Goal: Check status: Check status

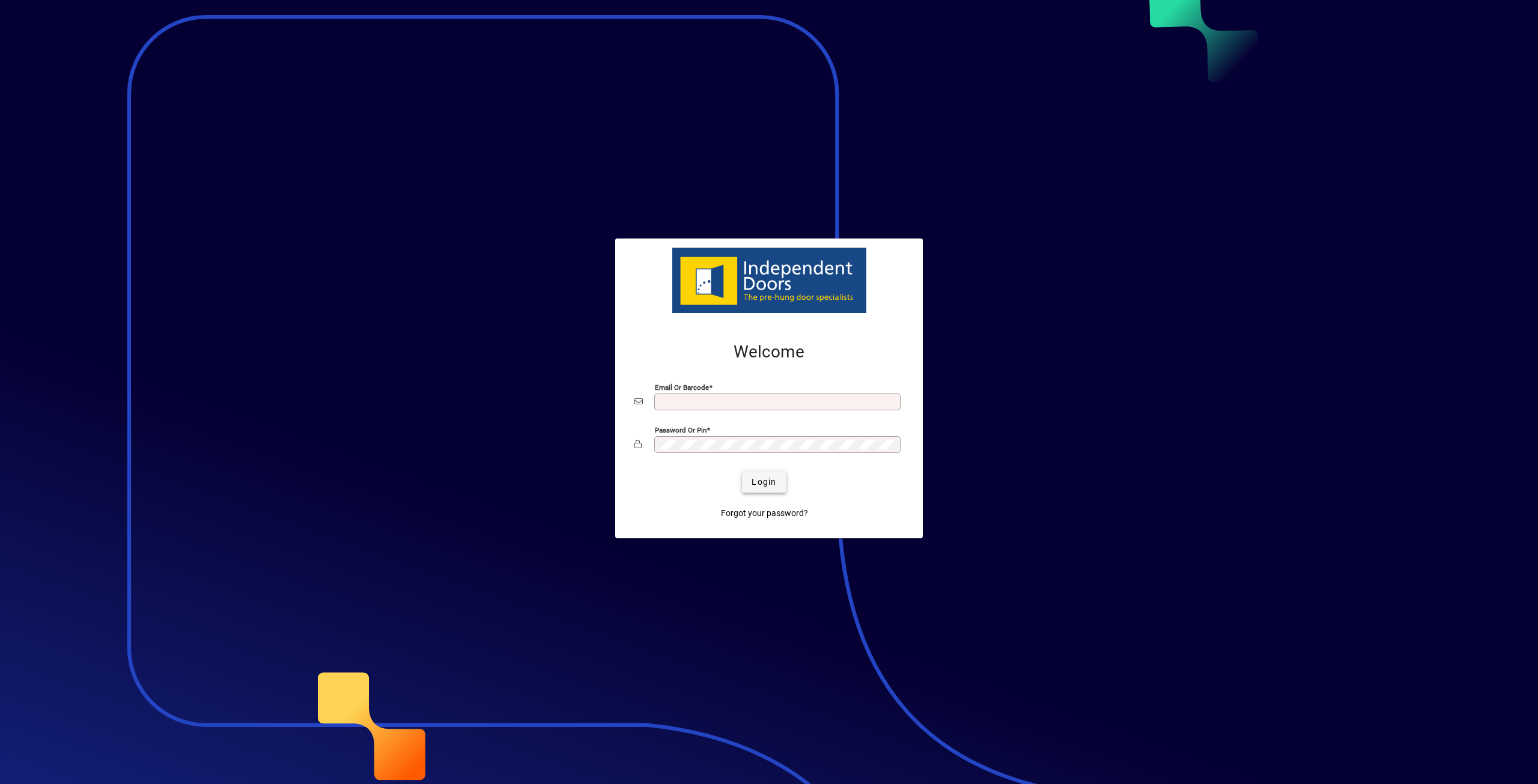
type input "**********"
click at [754, 481] on span "Login" at bounding box center [763, 482] width 24 height 13
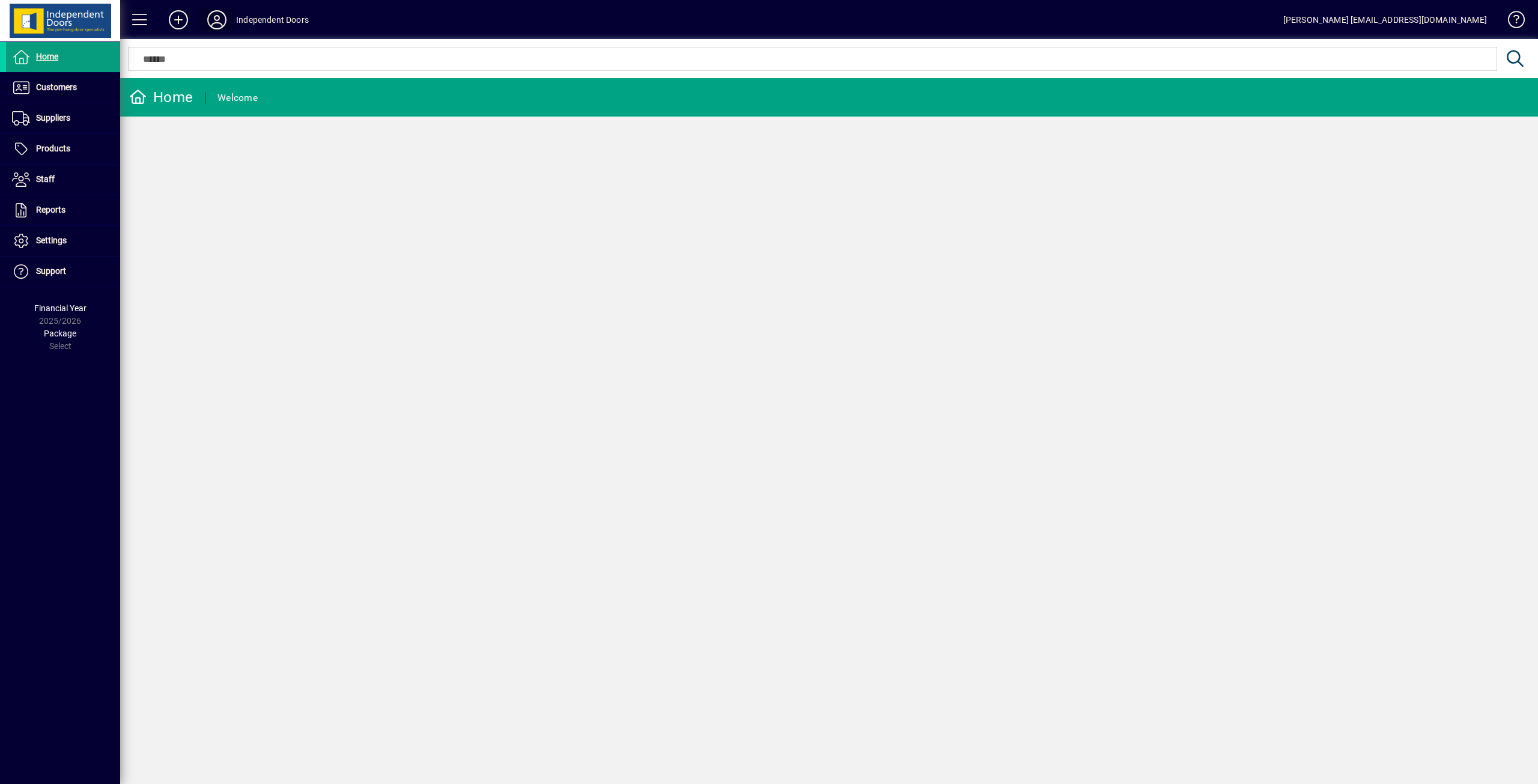
click at [218, 20] on icon at bounding box center [217, 20] width 24 height 20
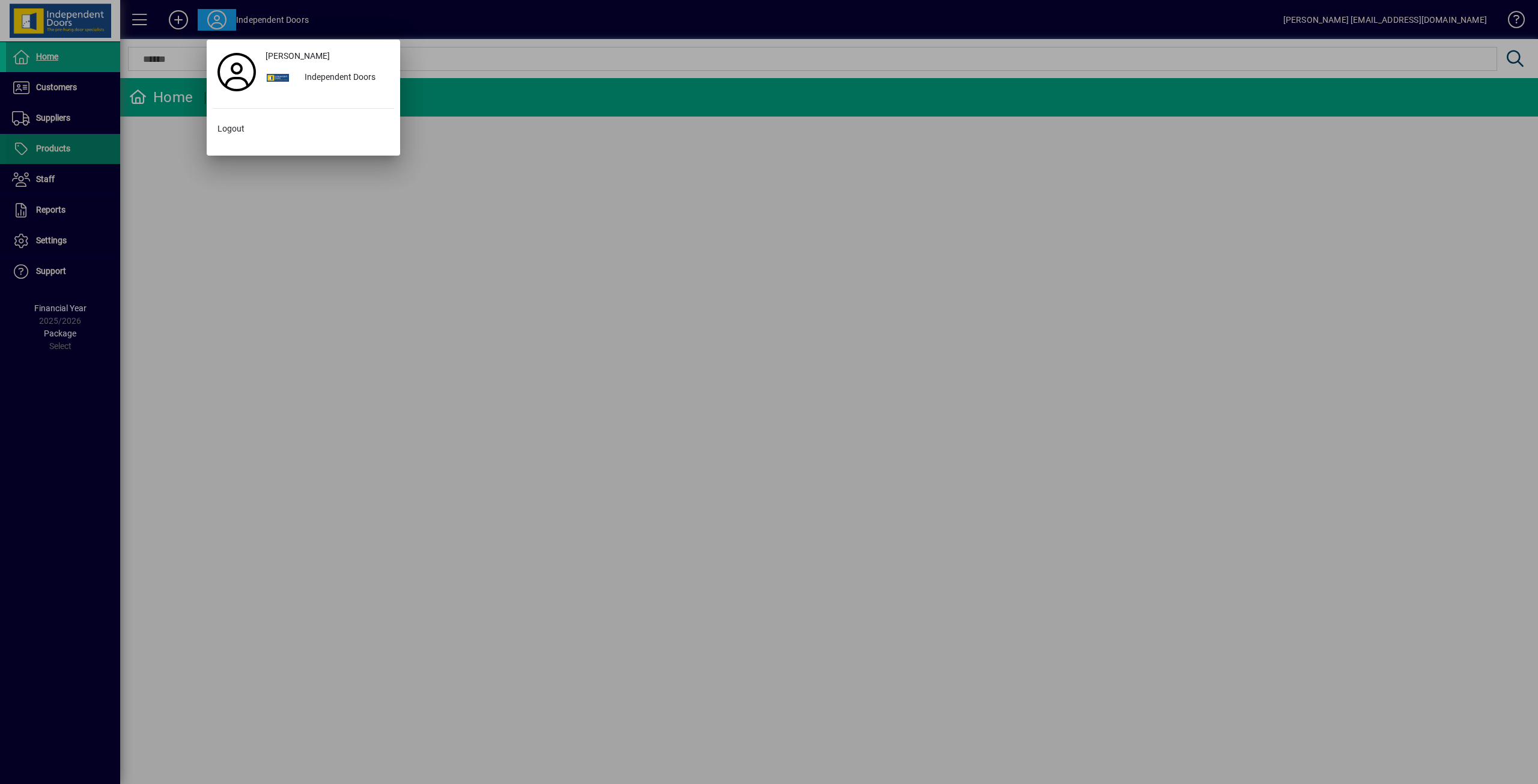
drag, startPoint x: 226, startPoint y: 332, endPoint x: 48, endPoint y: 163, distance: 245.4
click at [225, 331] on div at bounding box center [769, 392] width 1538 height 784
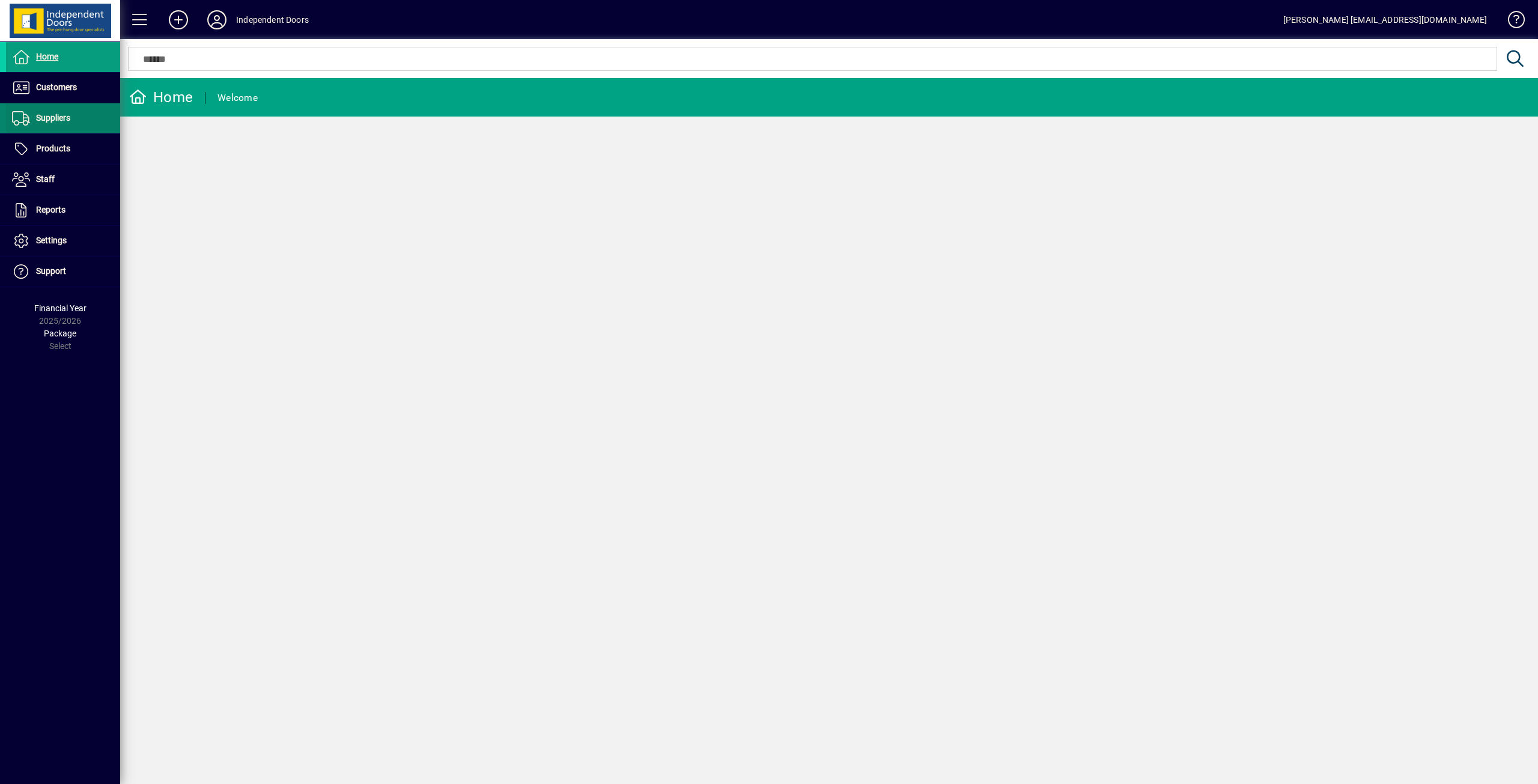
click at [42, 113] on span "Suppliers" at bounding box center [53, 118] width 34 height 10
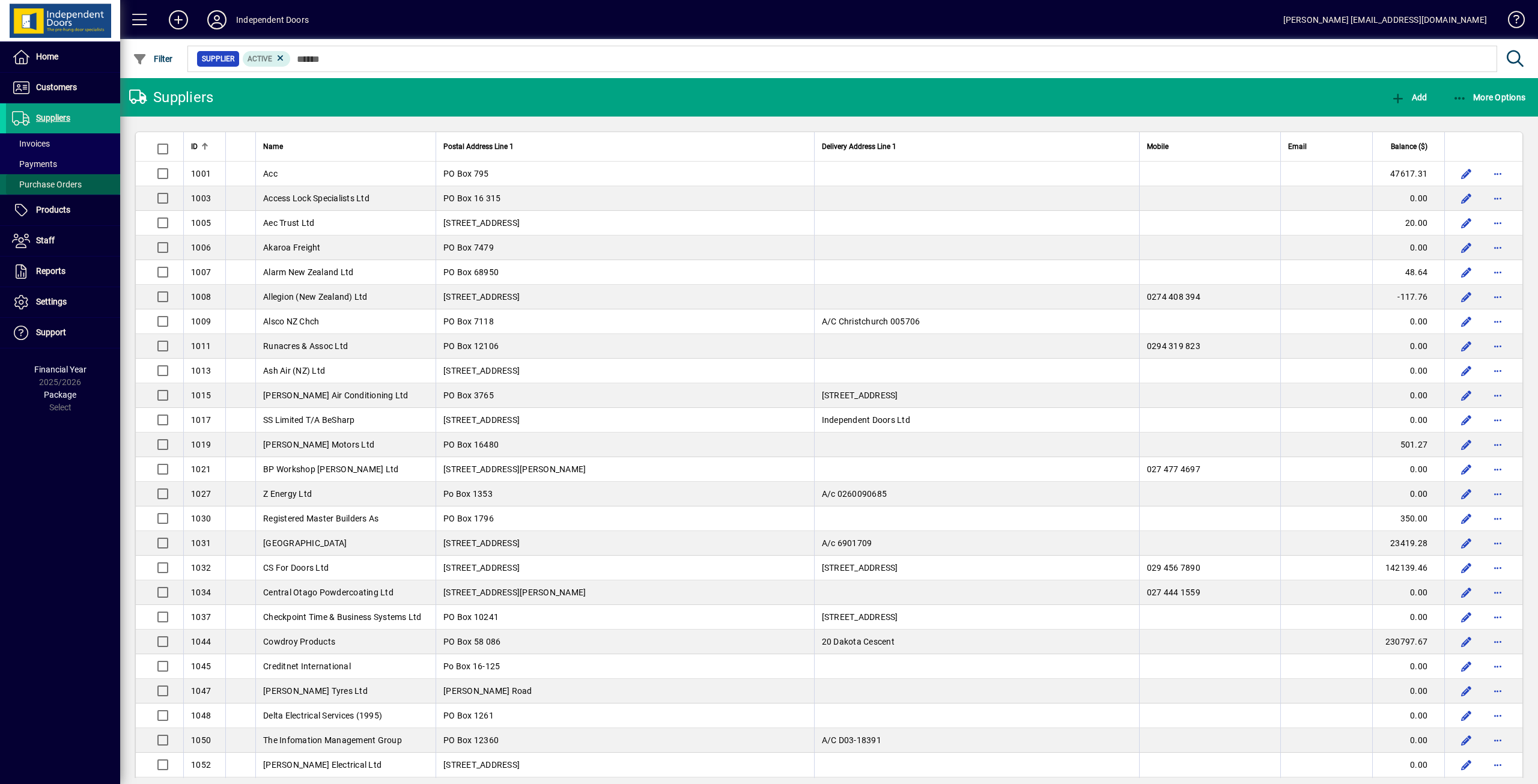
click at [51, 186] on span "Purchase Orders" at bounding box center [47, 184] width 70 height 10
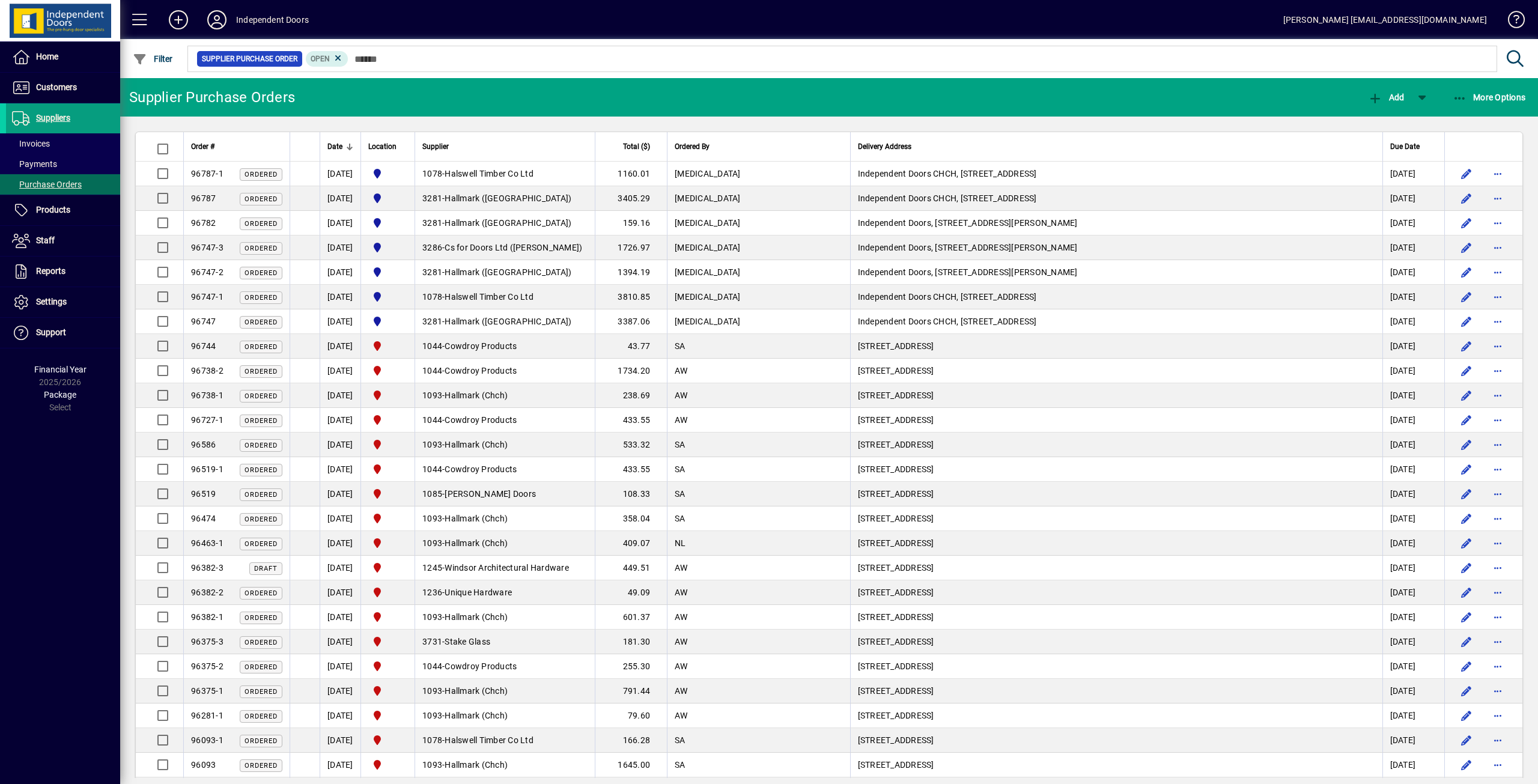
click at [336, 59] on icon at bounding box center [338, 58] width 10 height 10
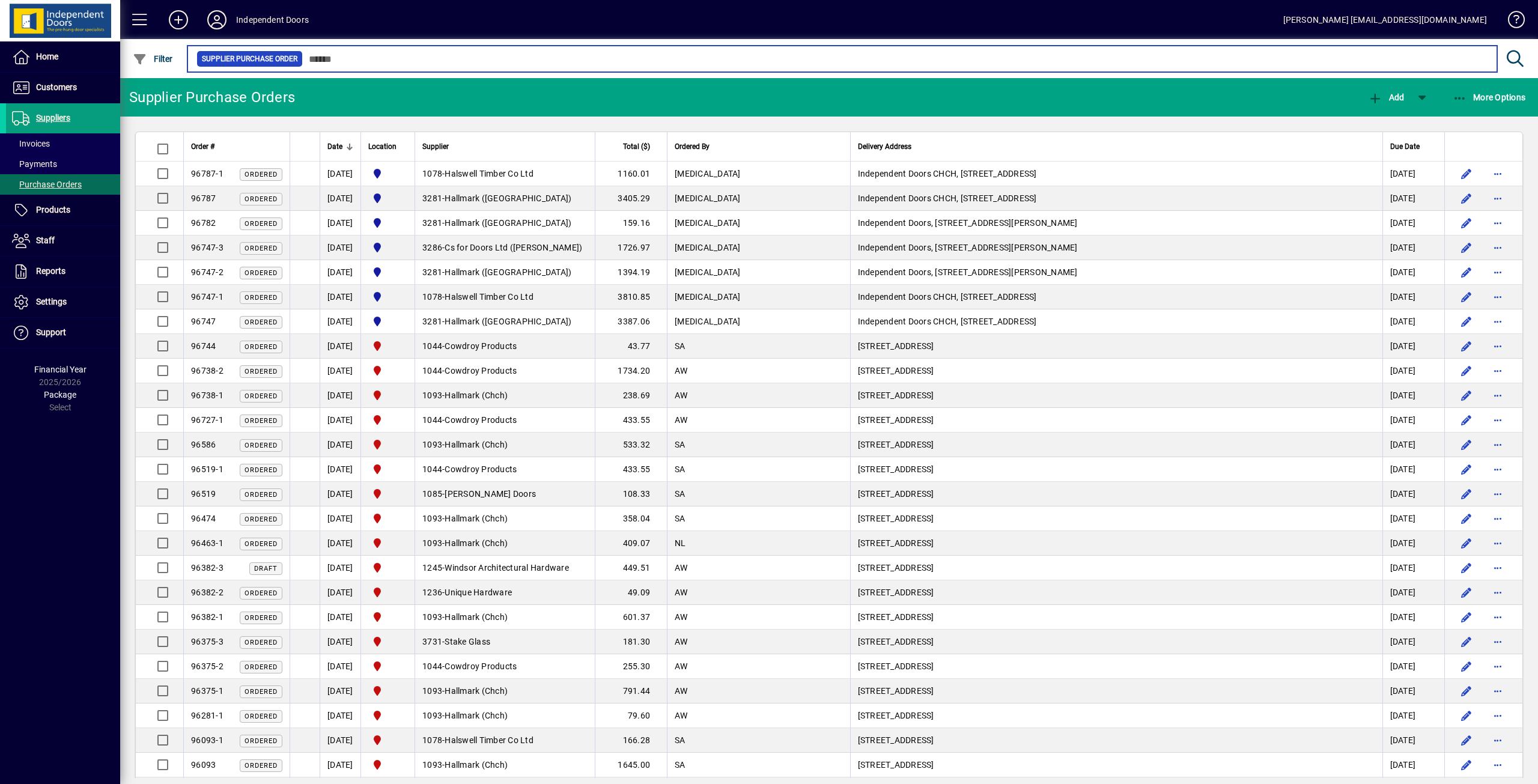
click at [371, 52] on input "text" at bounding box center [895, 59] width 1185 height 17
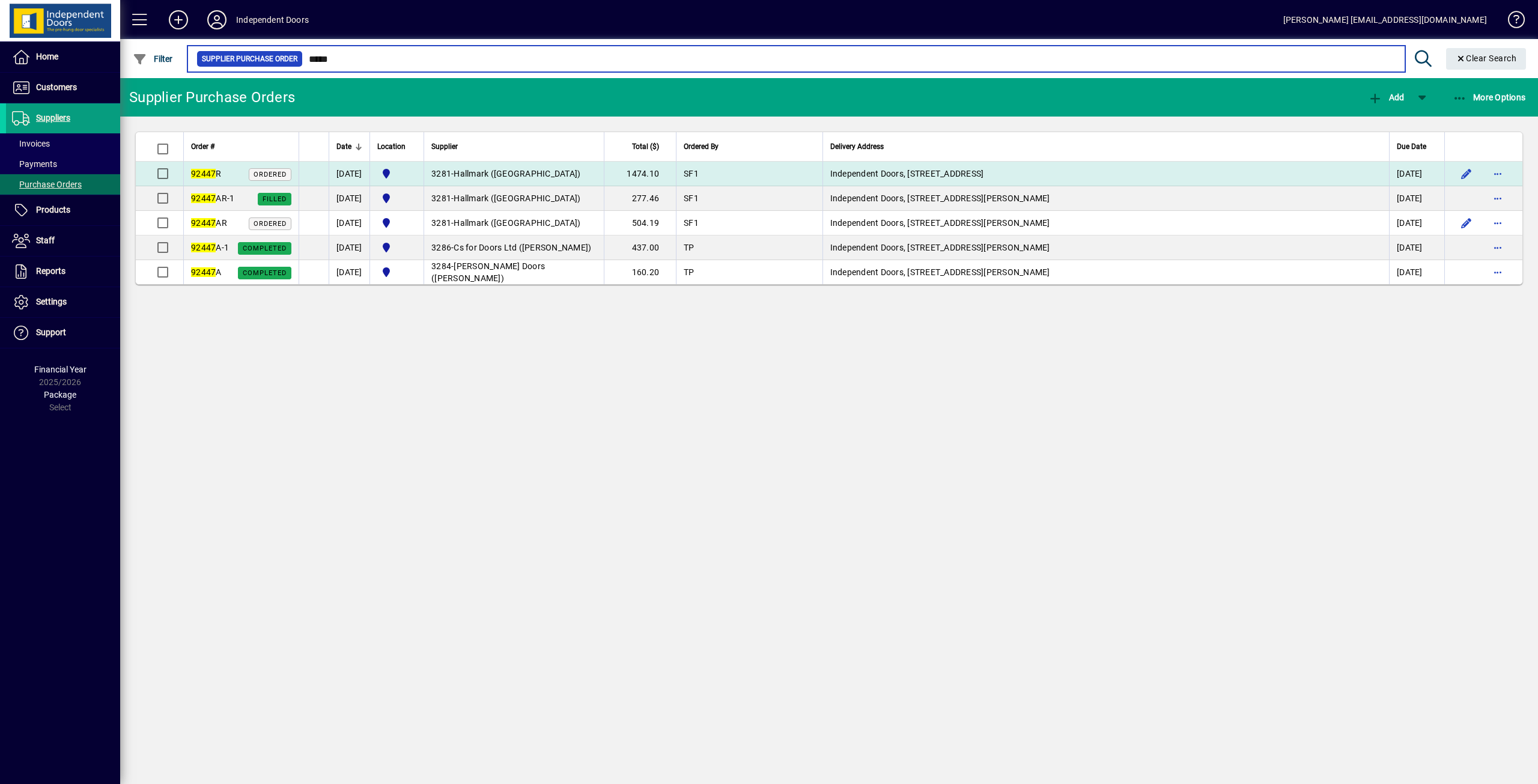
type input "*****"
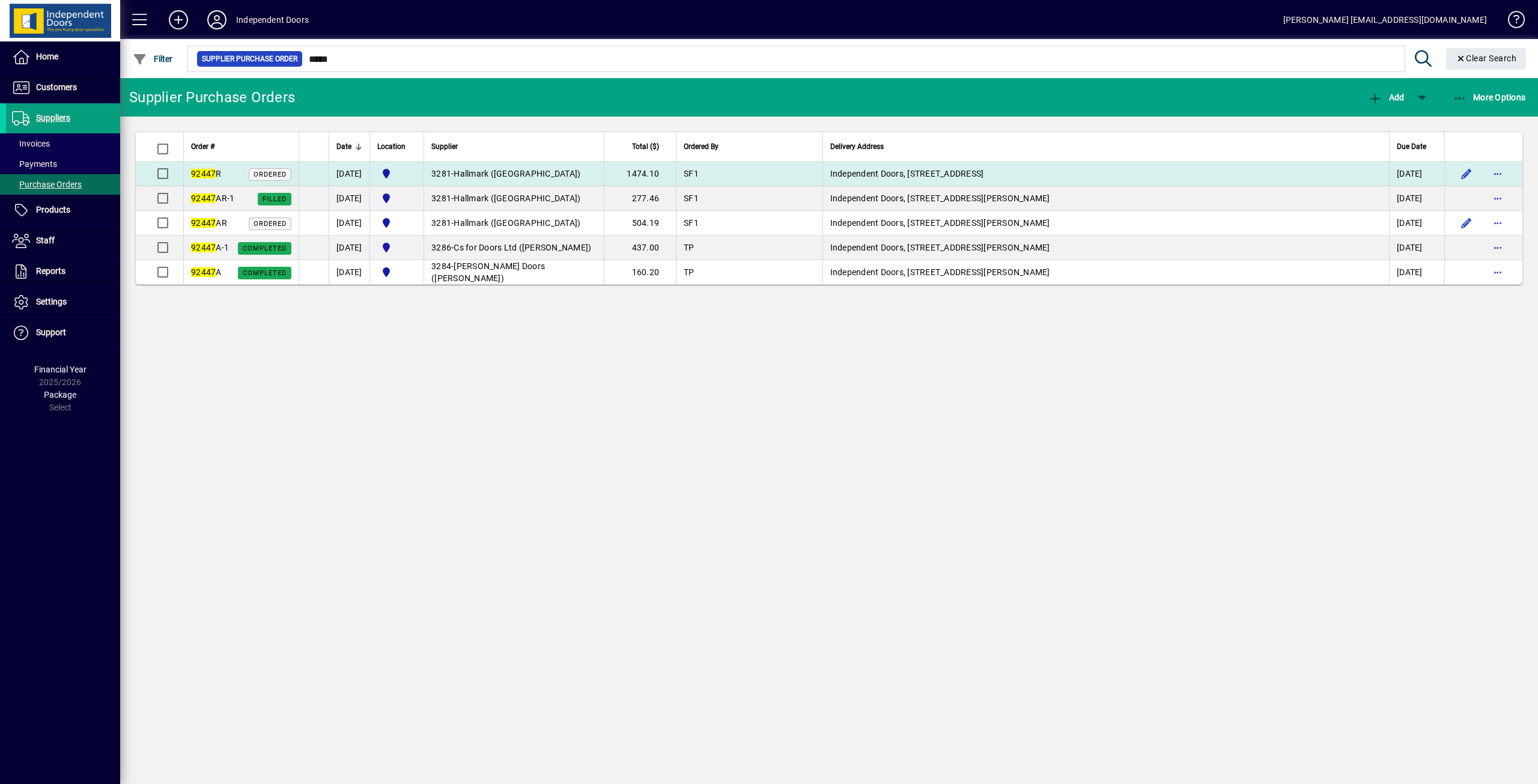
click at [895, 167] on td "Independent Doors, 57 Waterloo Road, Christchurch" at bounding box center [1106, 174] width 567 height 24
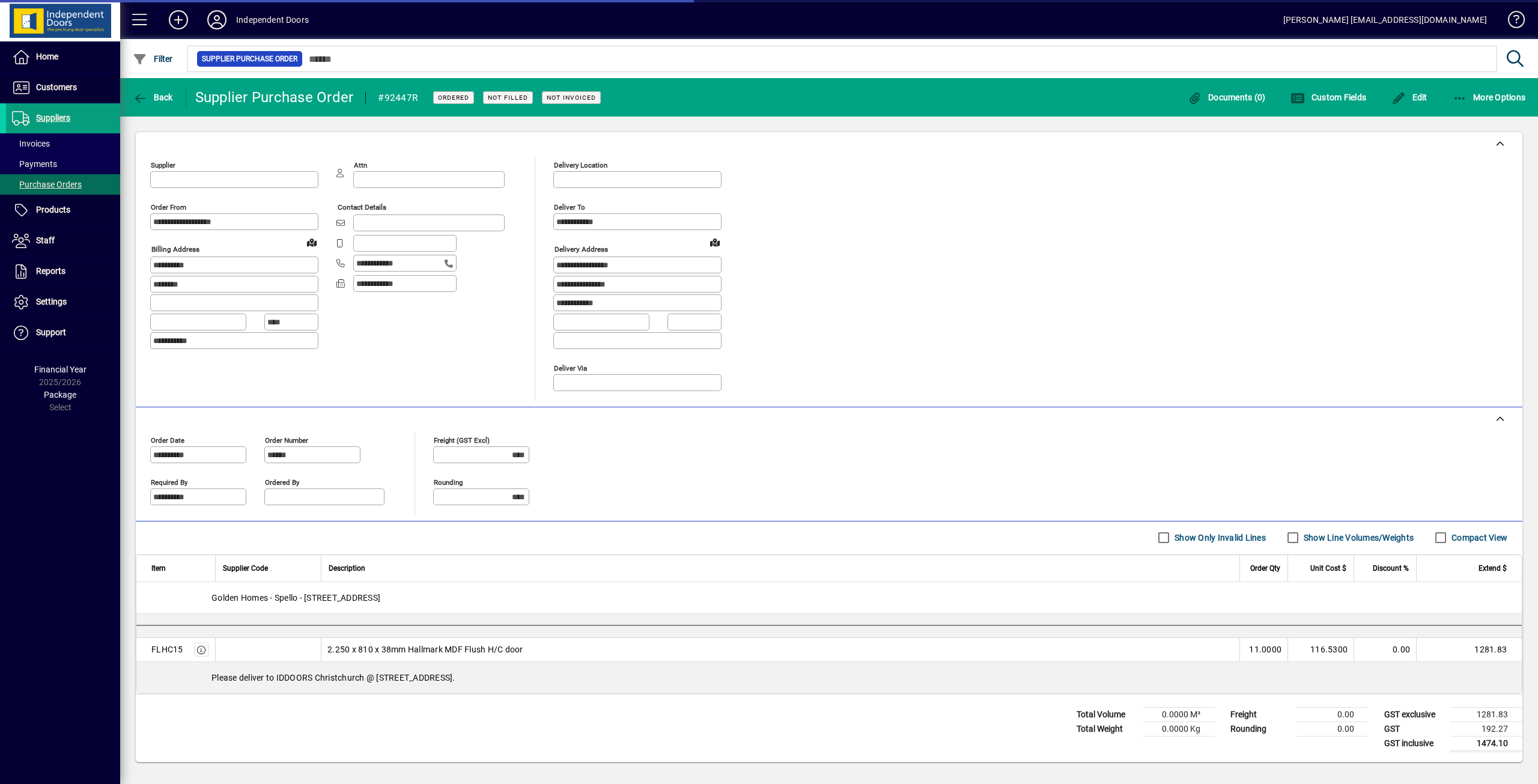
type input "**********"
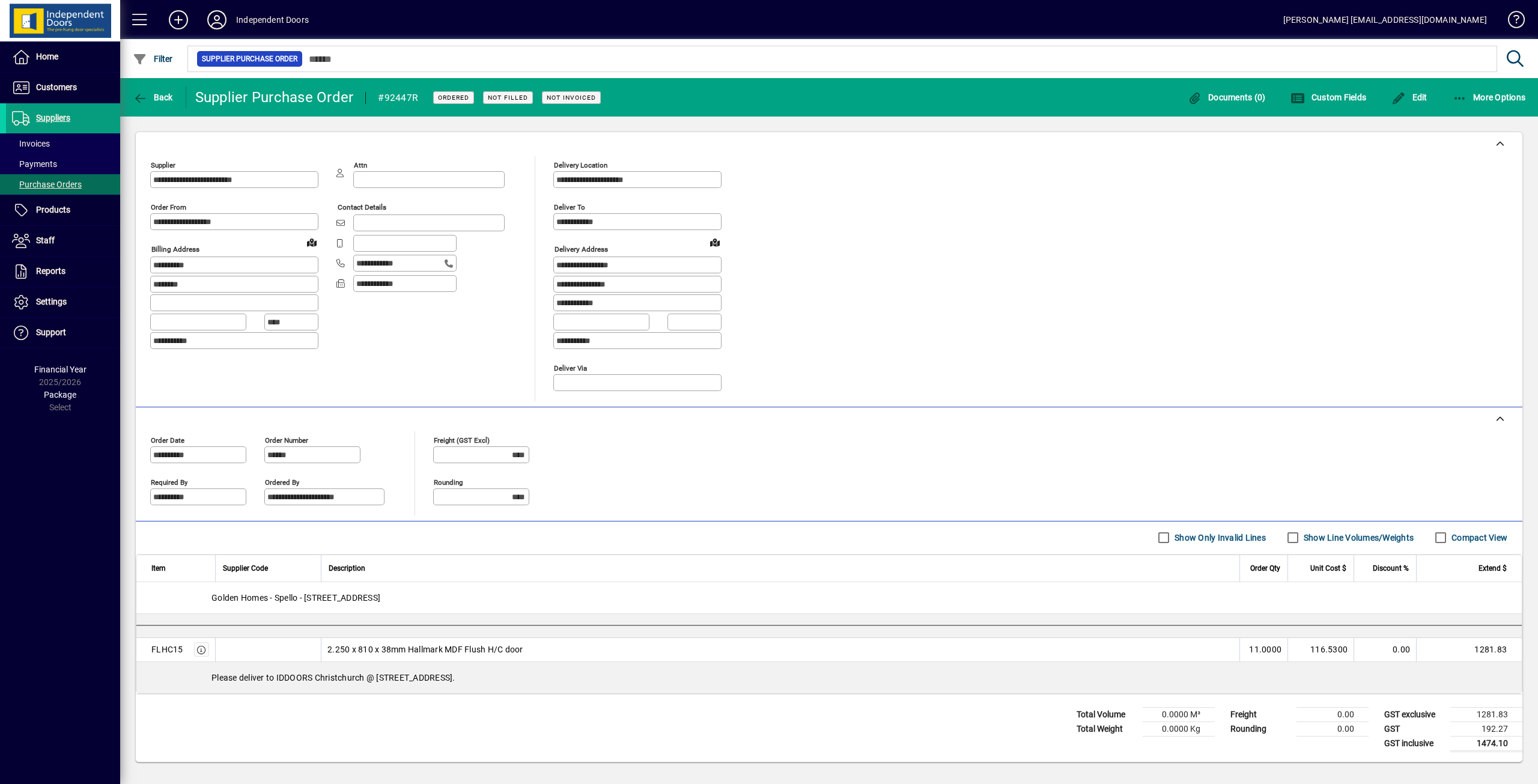
click at [214, 24] on icon at bounding box center [217, 20] width 24 height 20
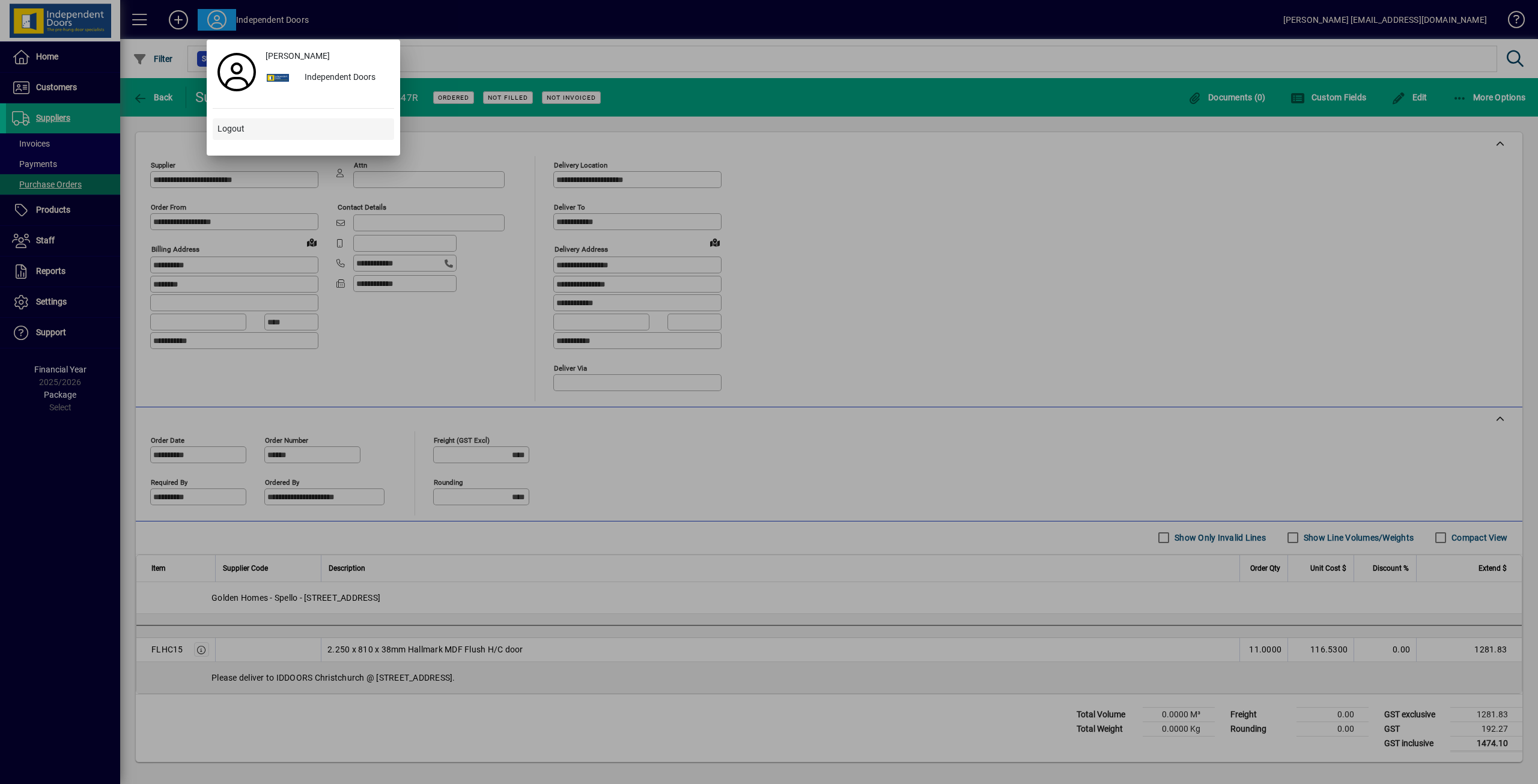
click at [240, 121] on span at bounding box center [304, 128] width 181 height 29
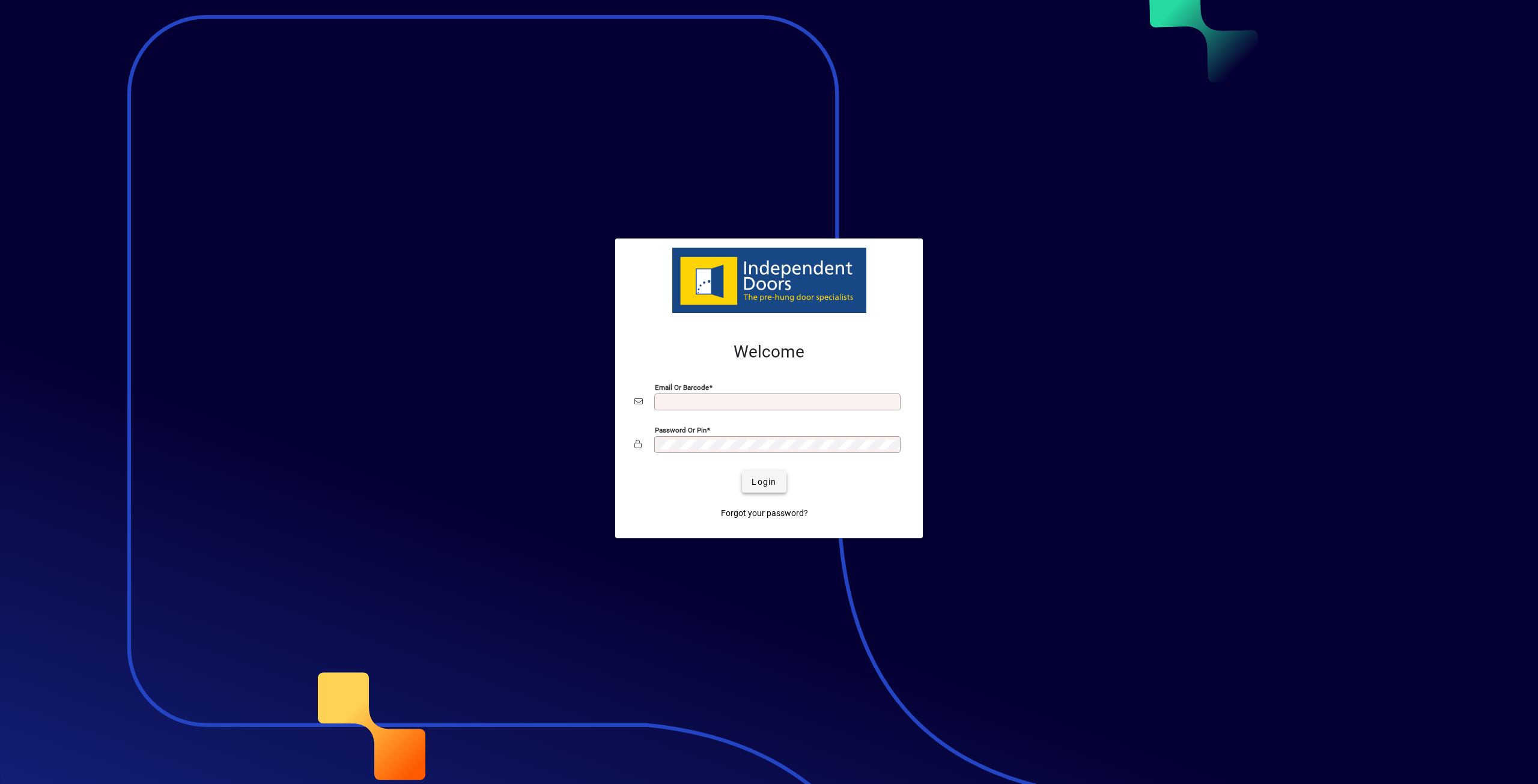
type input "**********"
click at [763, 483] on span "Login" at bounding box center [763, 482] width 24 height 13
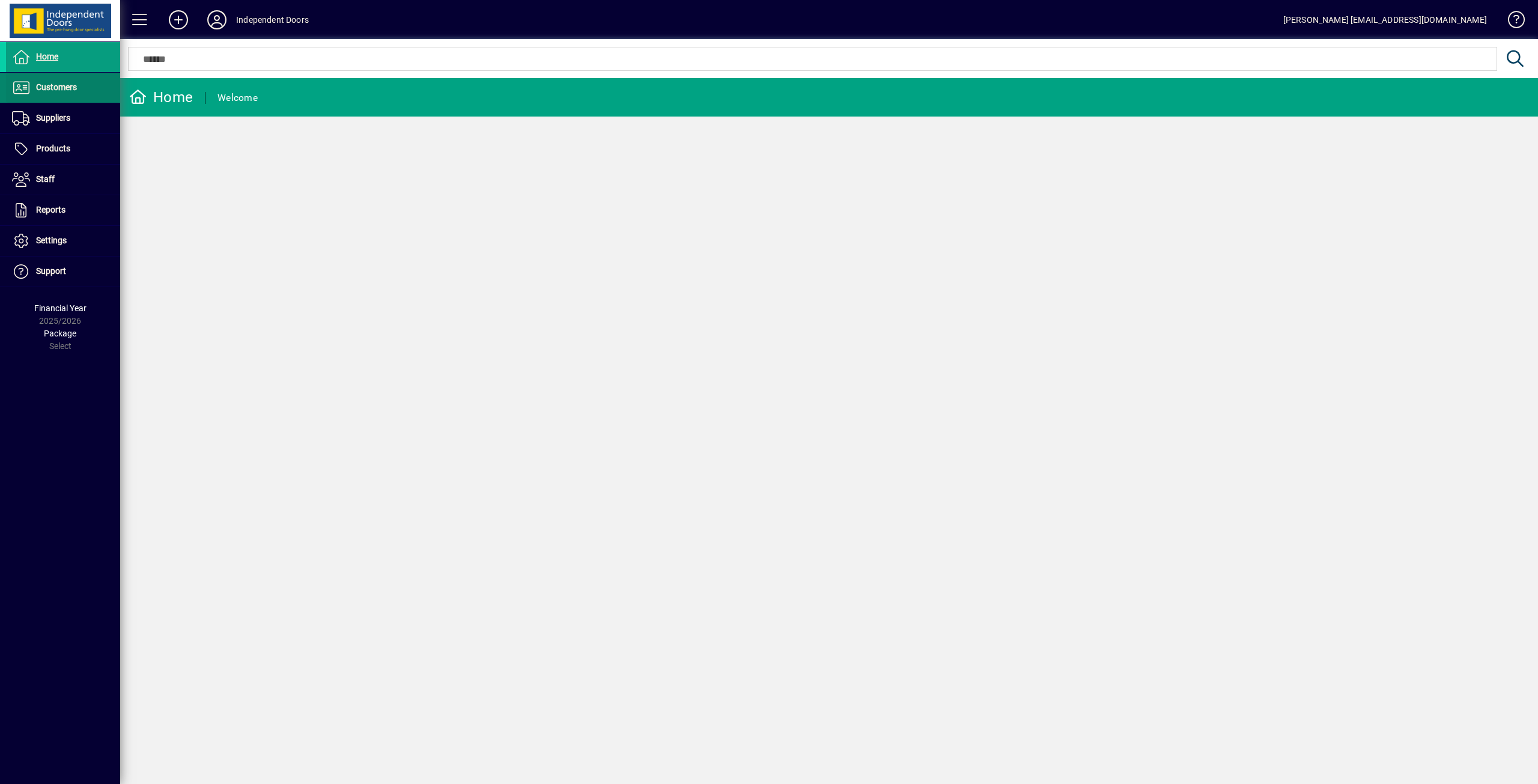
click at [54, 90] on span "Customers" at bounding box center [57, 87] width 41 height 10
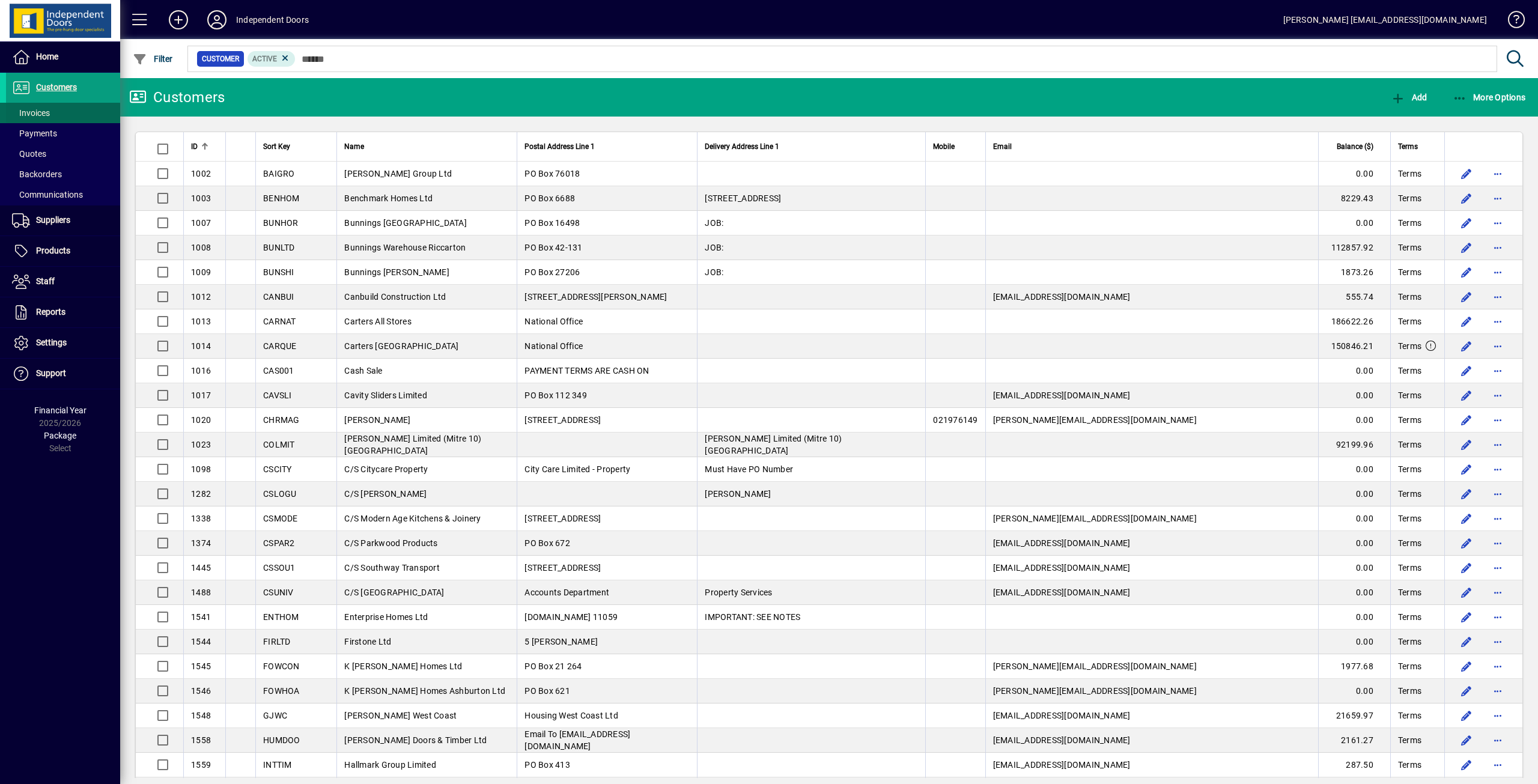
click at [45, 111] on span "Invoices" at bounding box center [31, 113] width 38 height 10
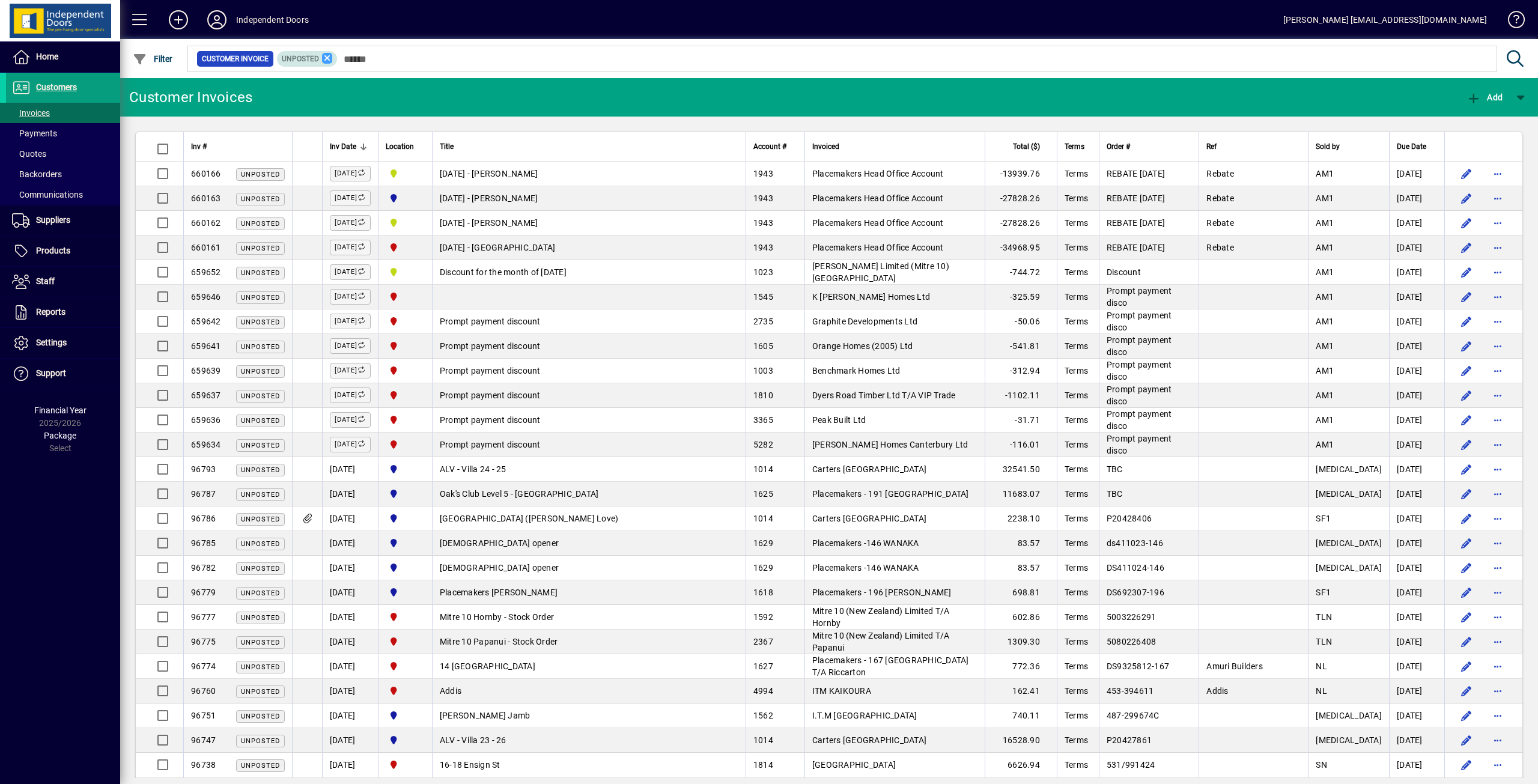
click at [324, 57] on icon at bounding box center [327, 58] width 10 height 10
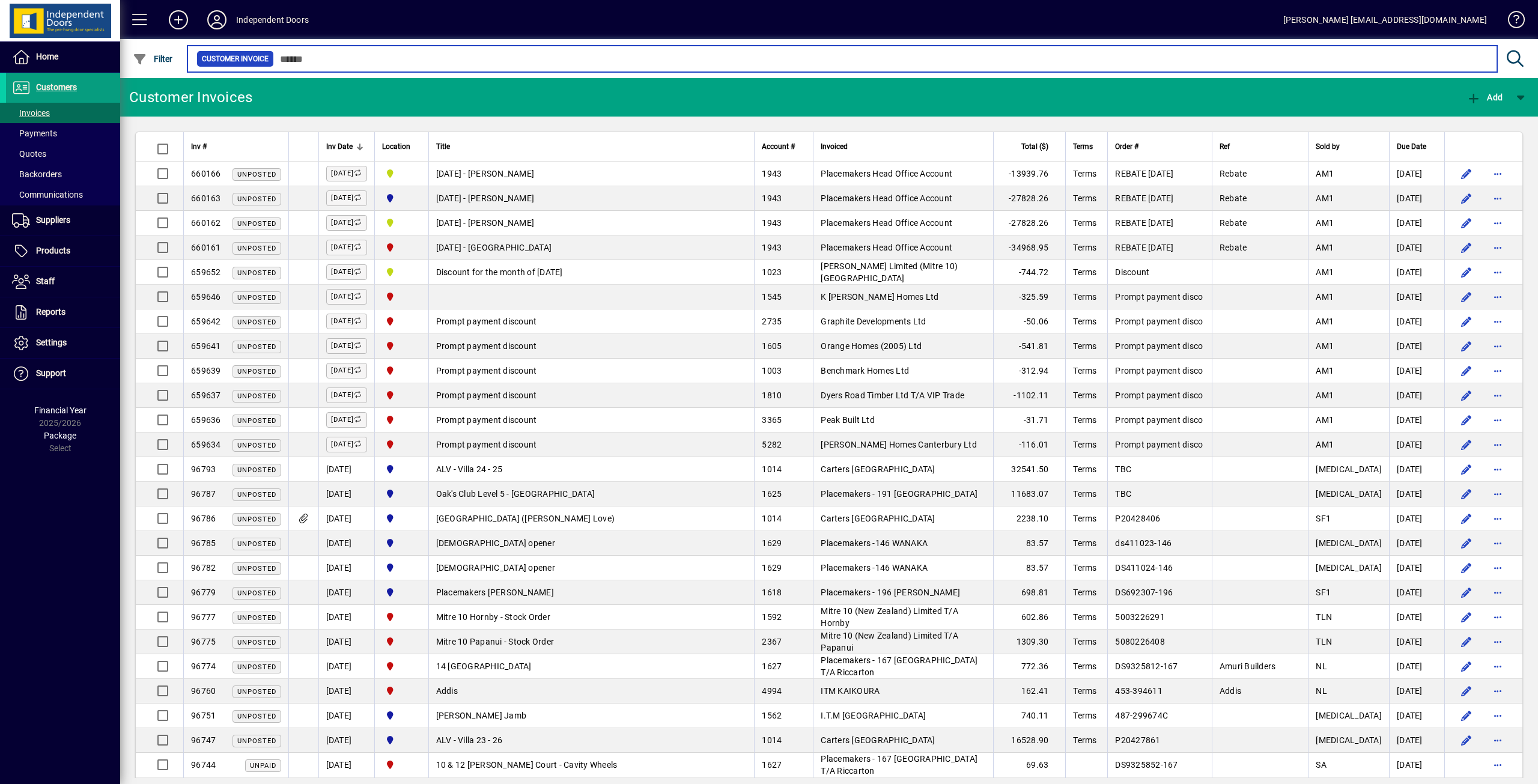
click at [352, 58] on input "text" at bounding box center [881, 59] width 1214 height 17
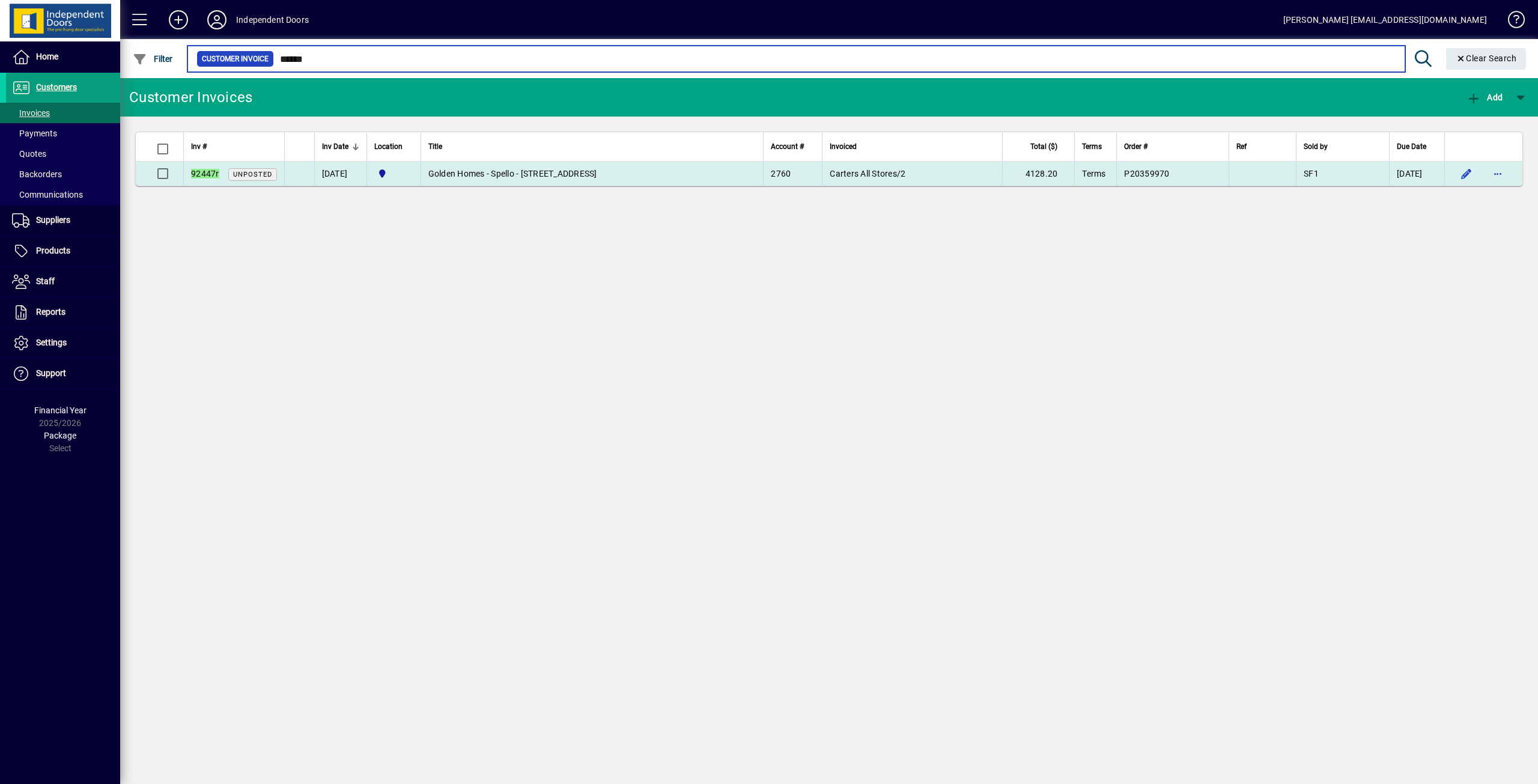
type input "******"
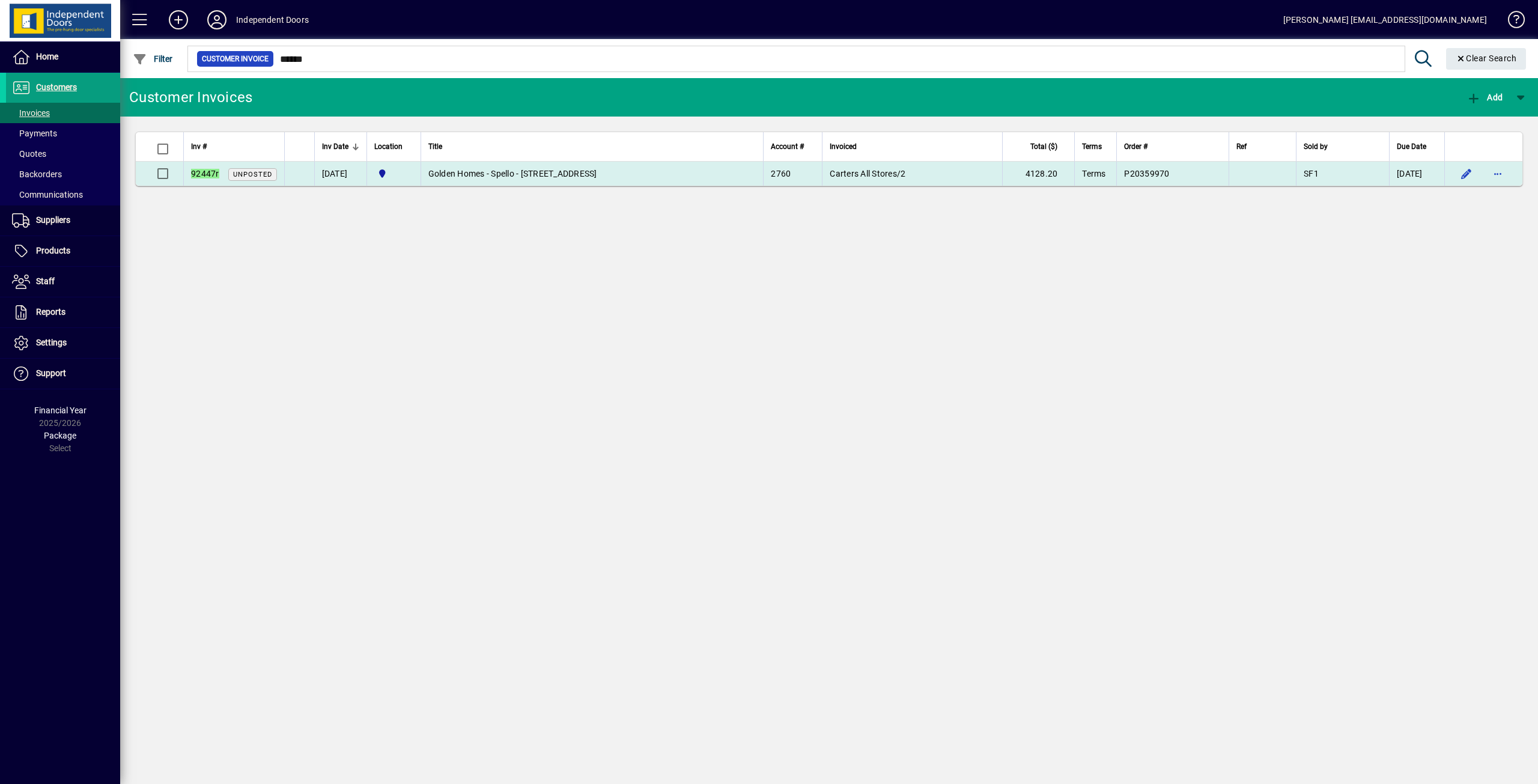
click at [544, 167] on td "Golden Homes - Spello - Lot 37, 13 Packer Road" at bounding box center [592, 174] width 343 height 24
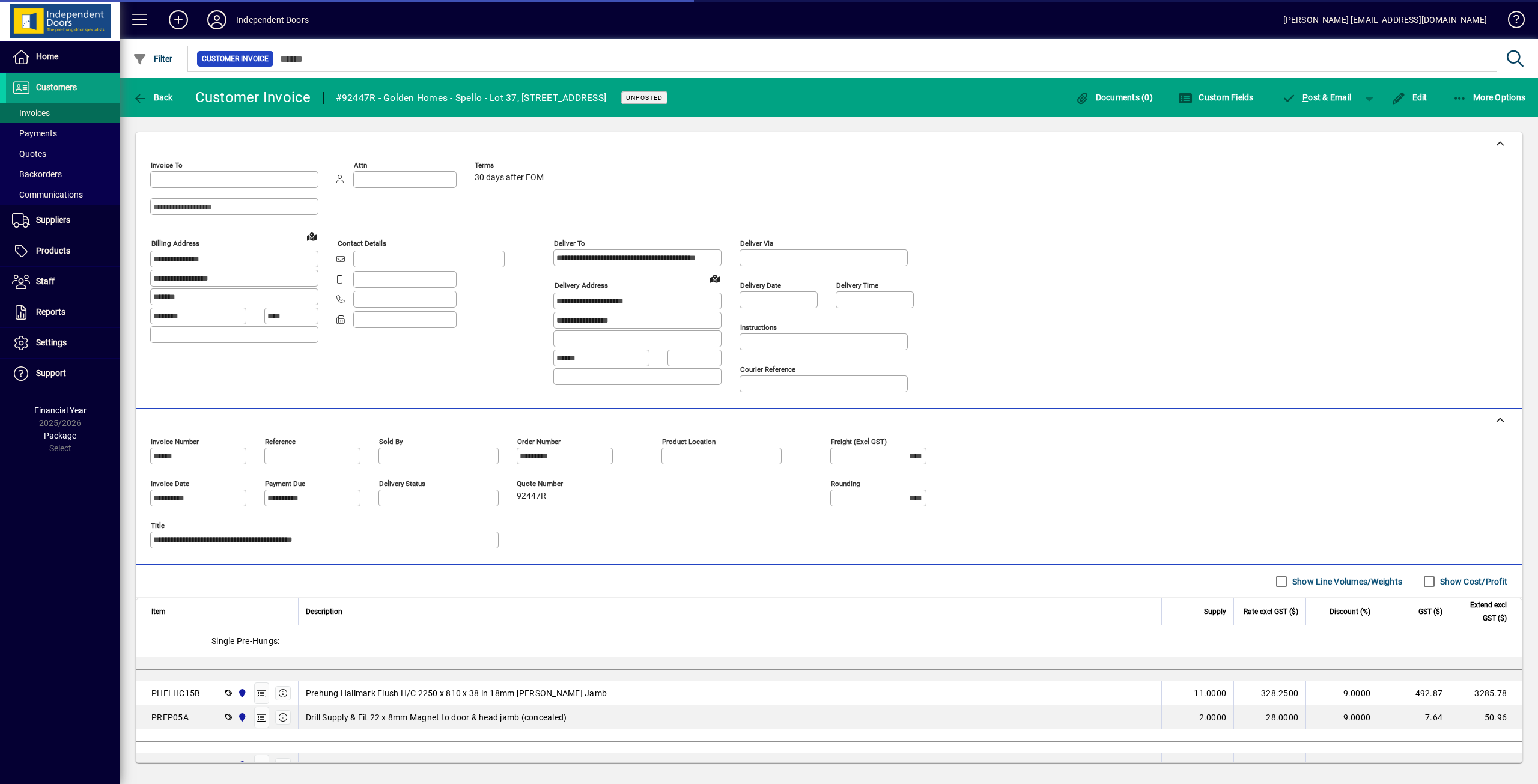
type input "**********"
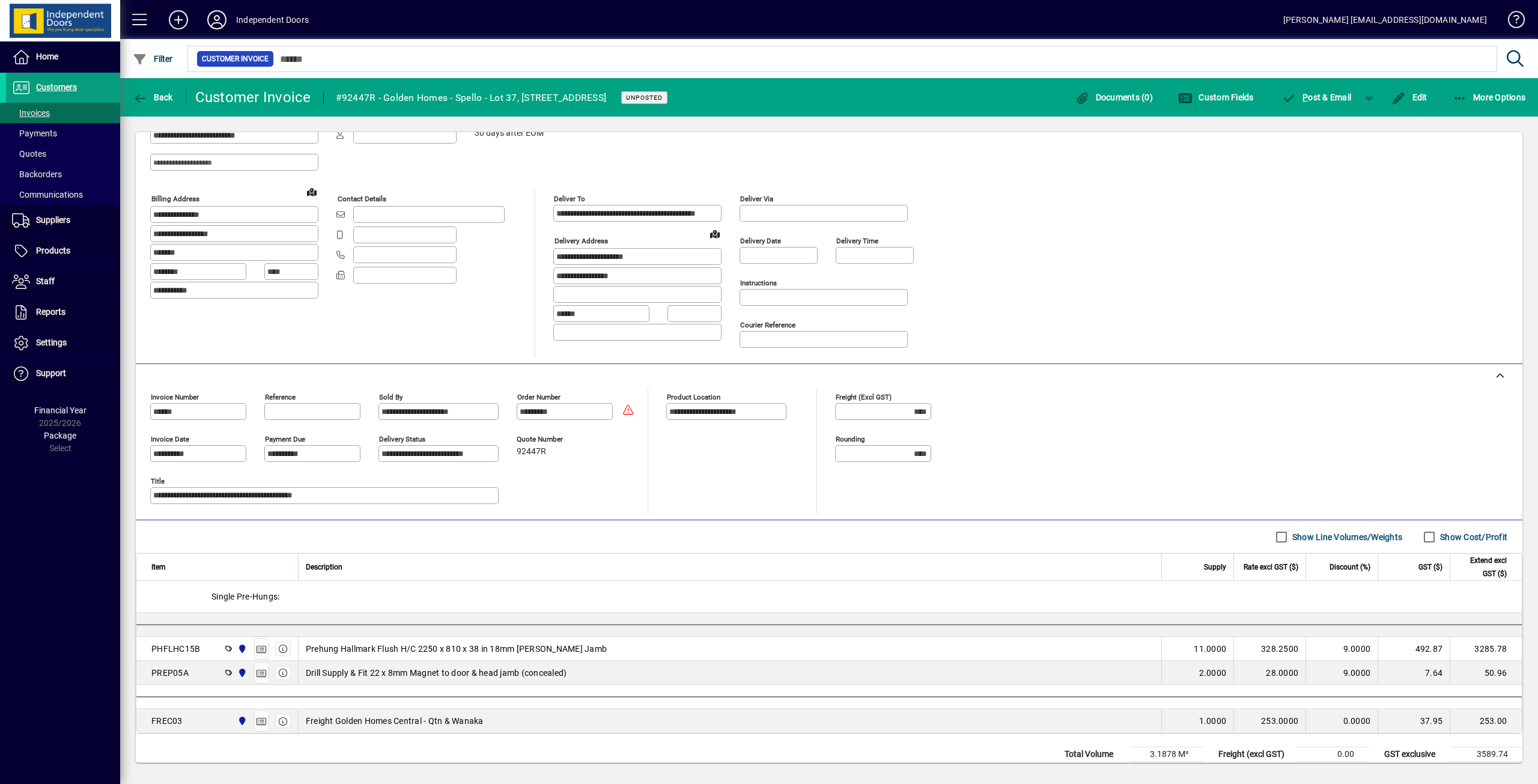
scroll to position [84, 0]
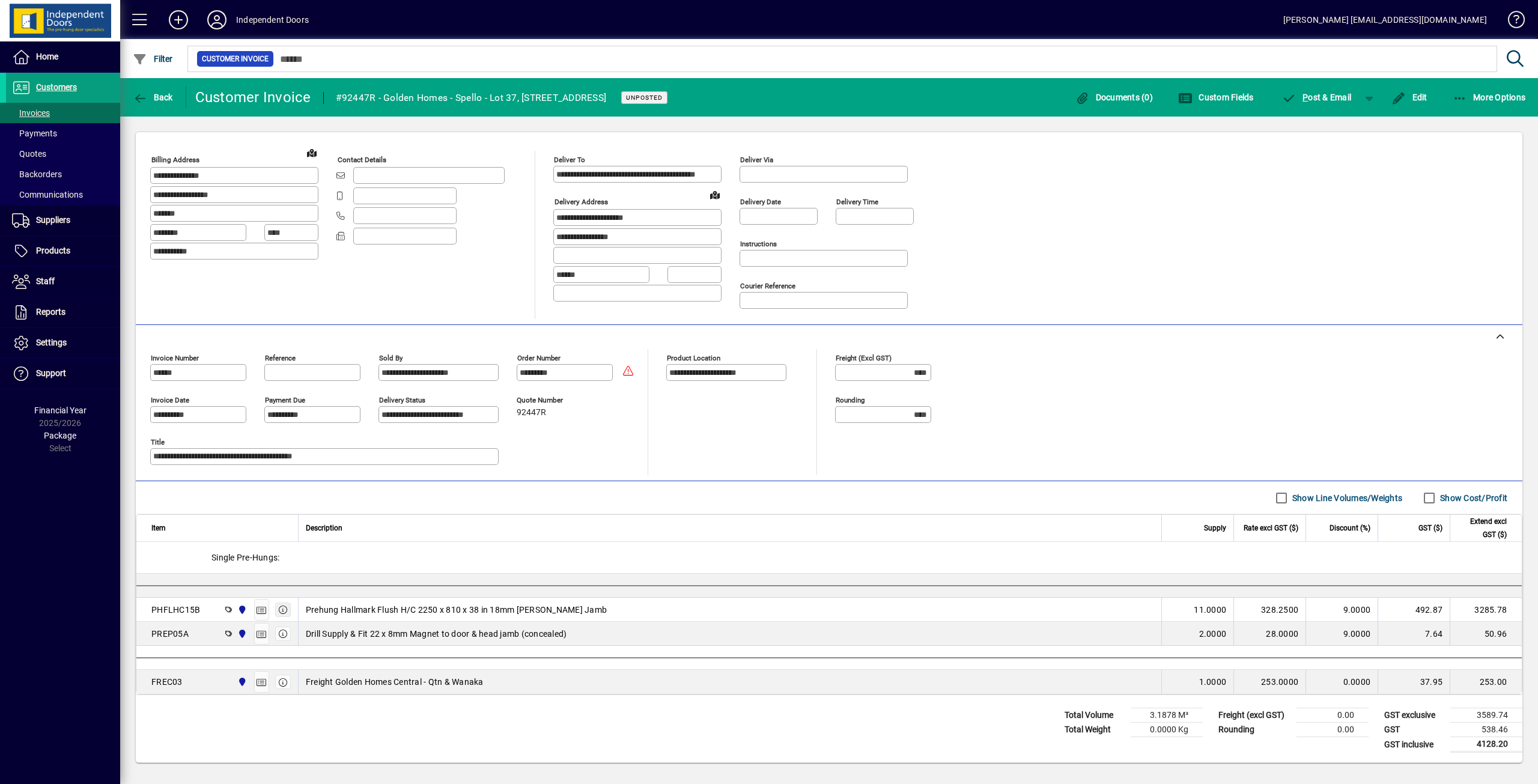
click at [279, 607] on icon "button" at bounding box center [283, 610] width 10 height 8
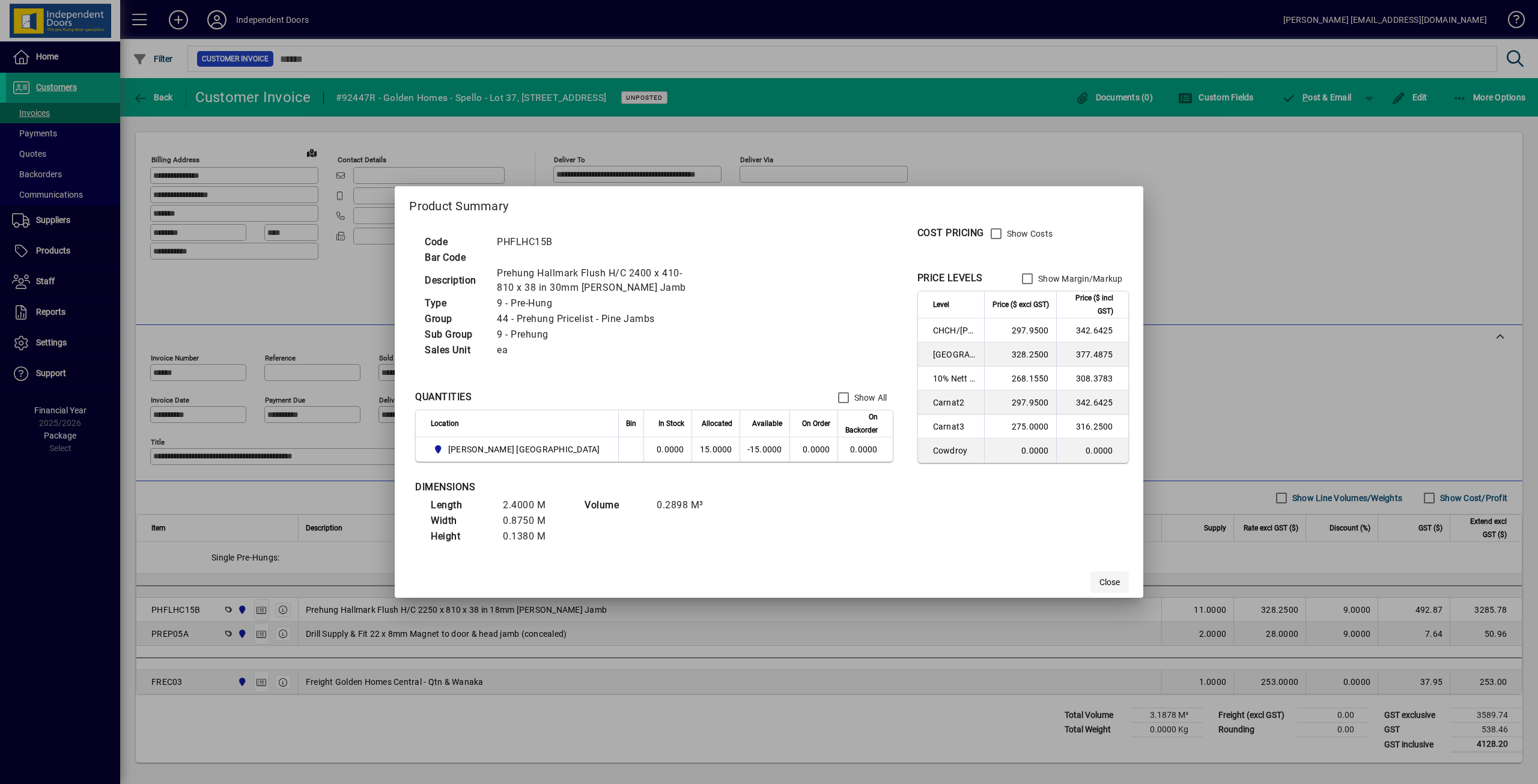
click at [1100, 585] on span "Close" at bounding box center [1110, 582] width 20 height 13
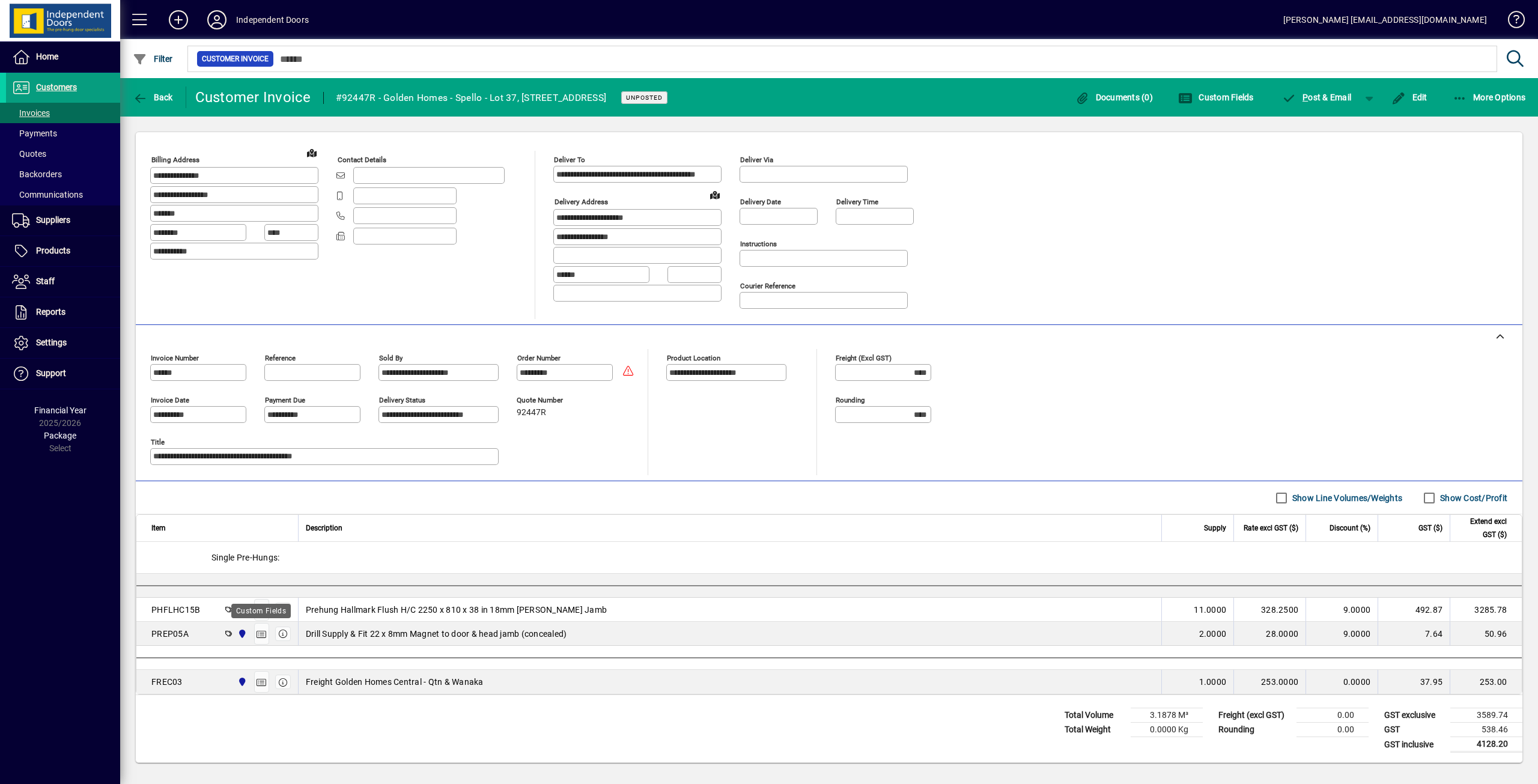
click at [261, 610] on div "Custom Fields" at bounding box center [260, 610] width 59 height 15
click at [261, 608] on icon "button" at bounding box center [262, 610] width 10 height 8
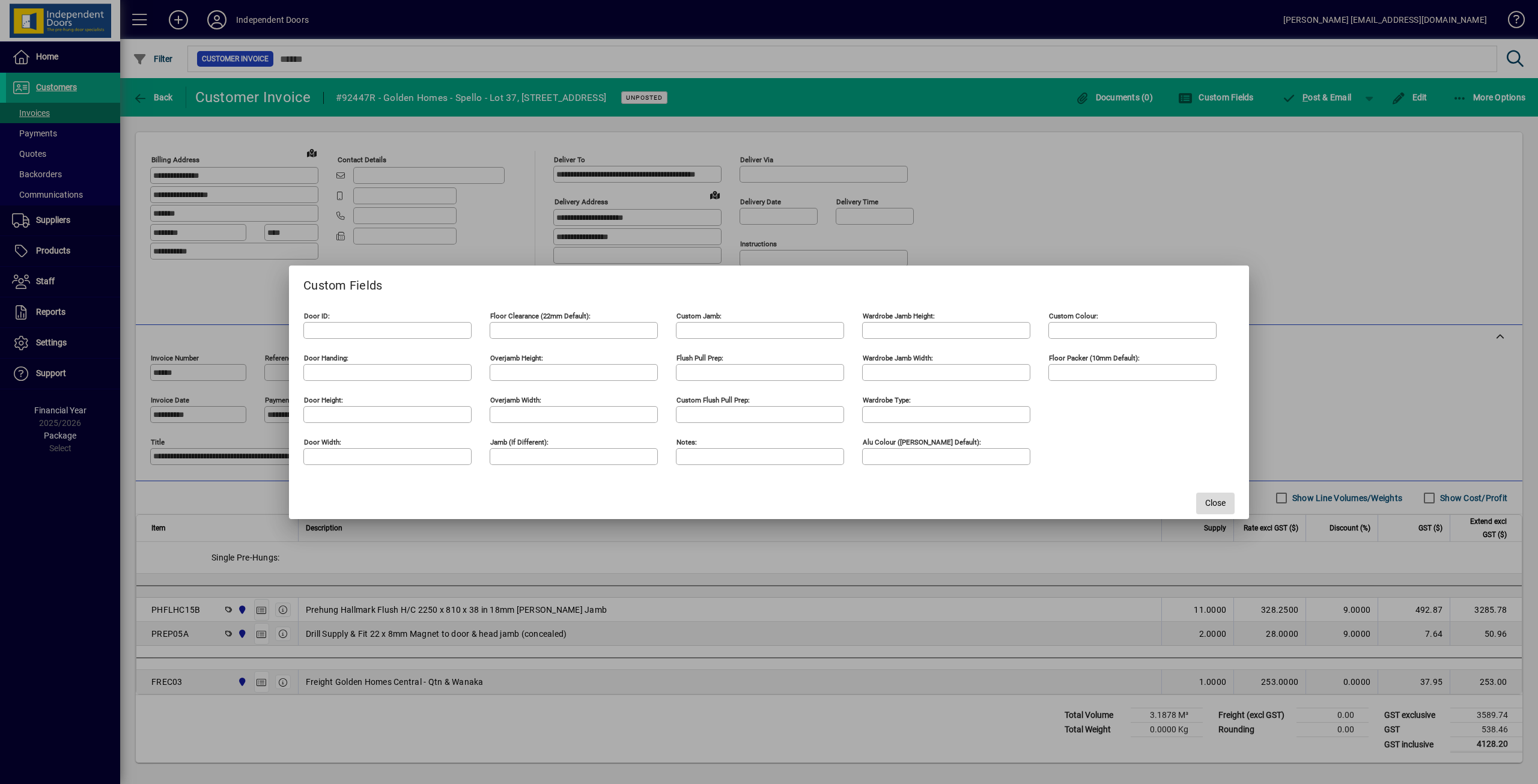
click at [1215, 506] on span "Close" at bounding box center [1215, 503] width 20 height 13
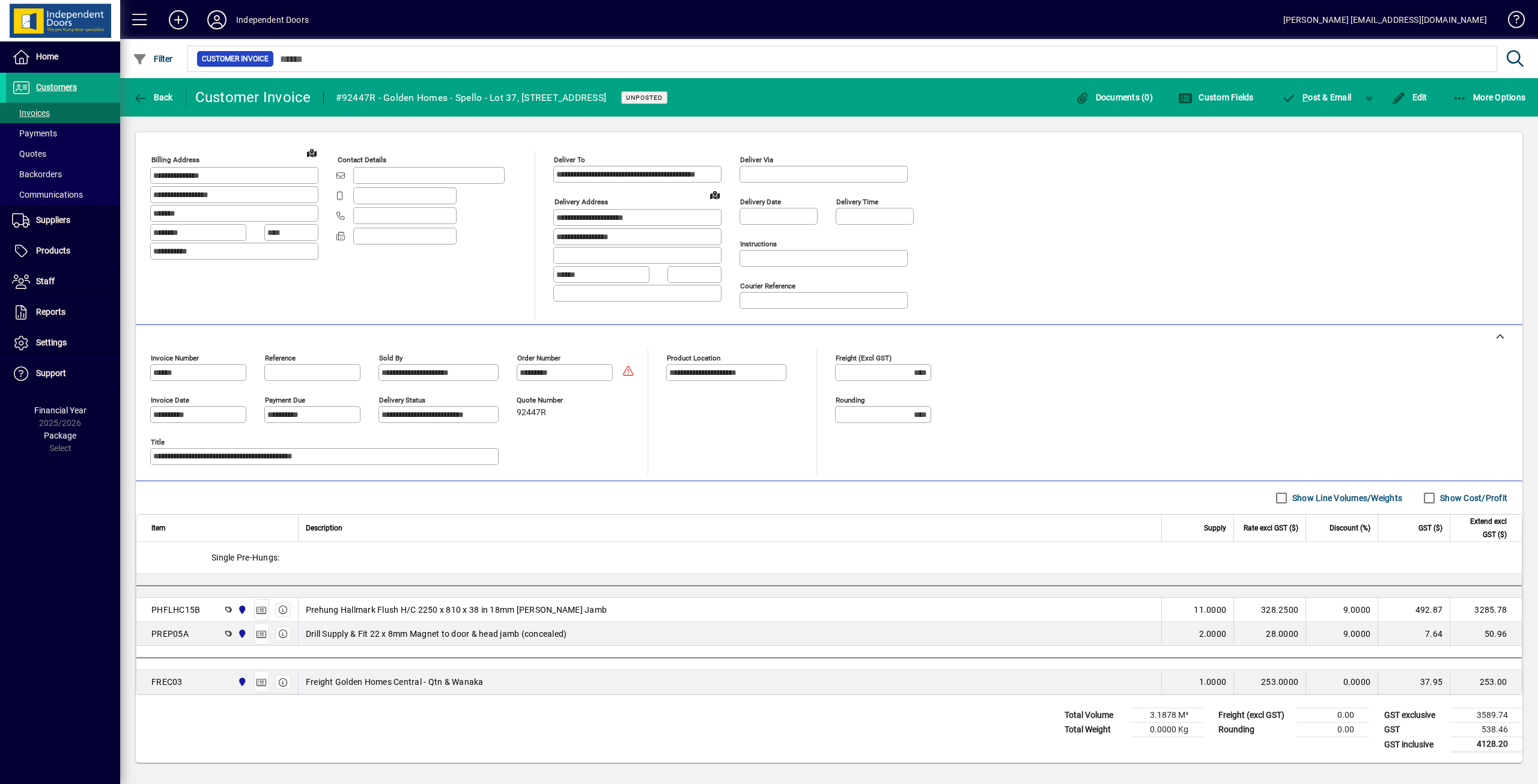
click at [243, 608] on icon at bounding box center [242, 610] width 10 height 8
click at [213, 11] on icon at bounding box center [217, 20] width 24 height 20
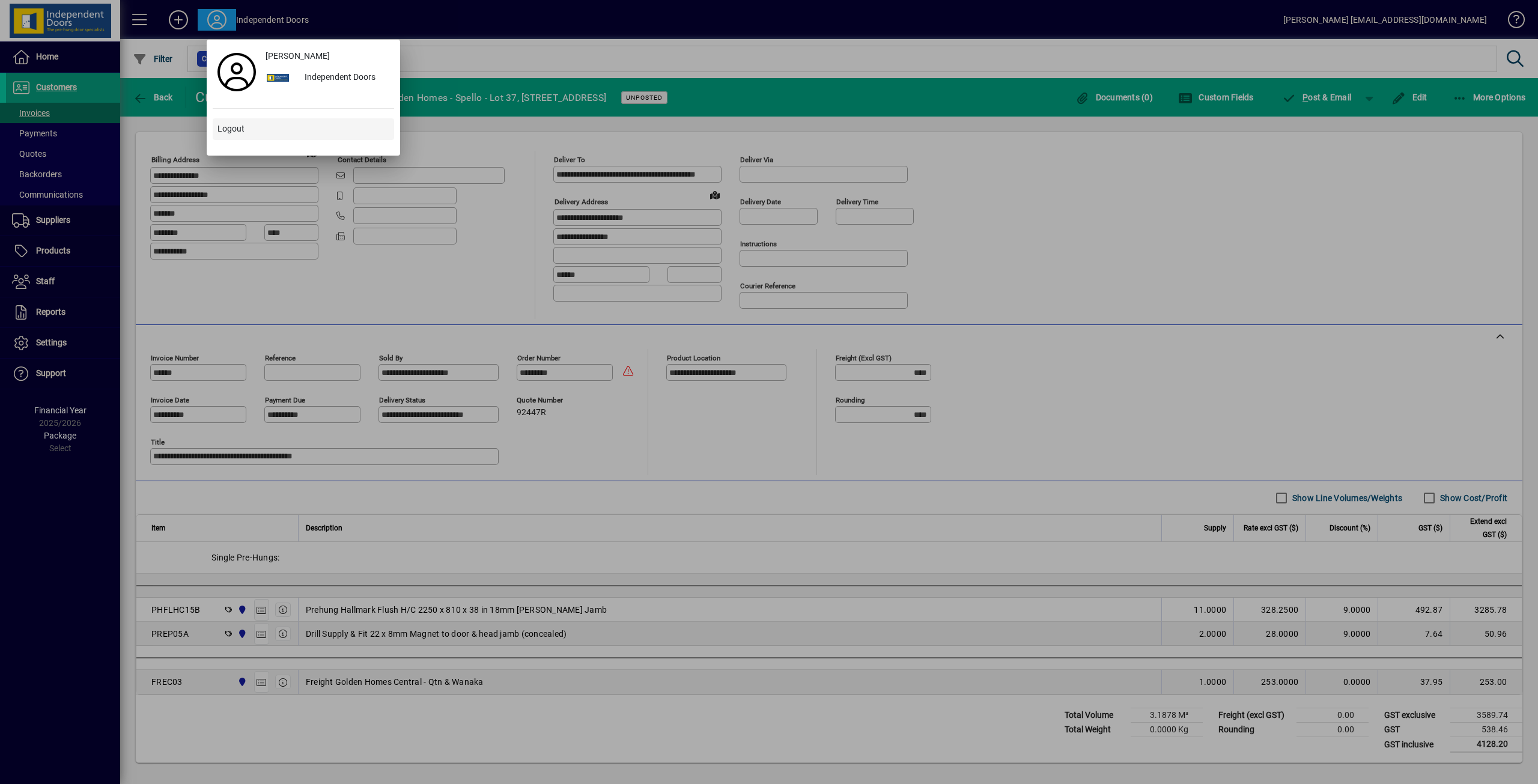
click at [224, 125] on span "Logout" at bounding box center [231, 129] width 27 height 13
